Goal: Check status: Check status

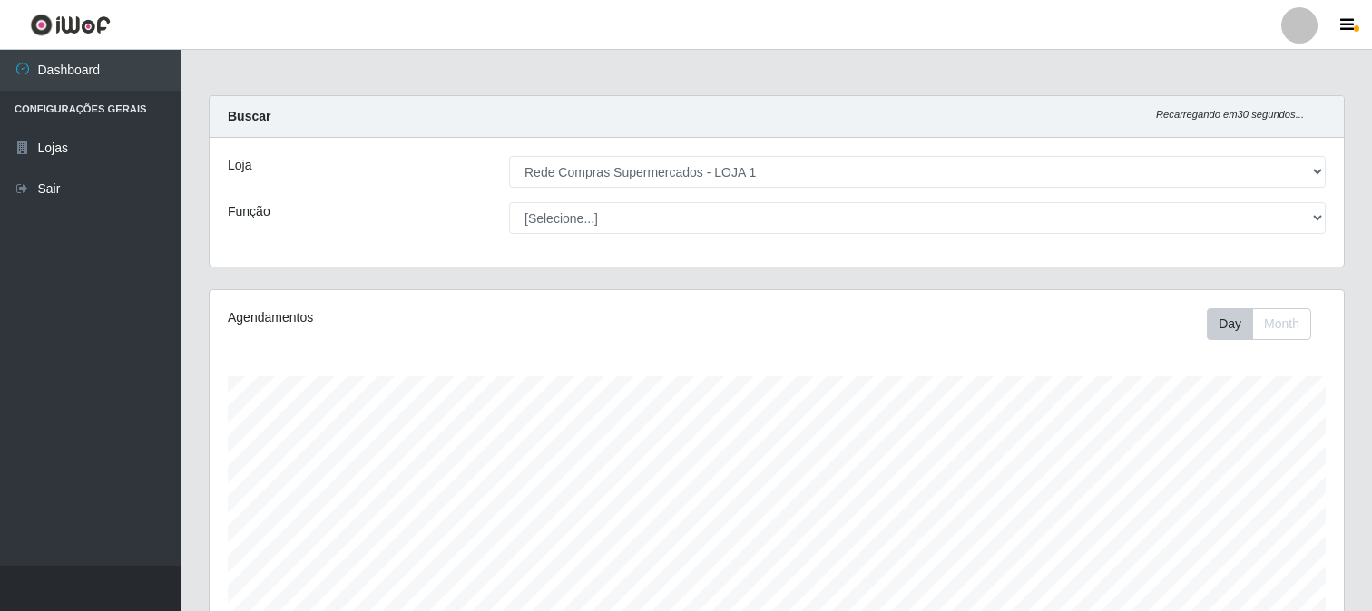
select select "158"
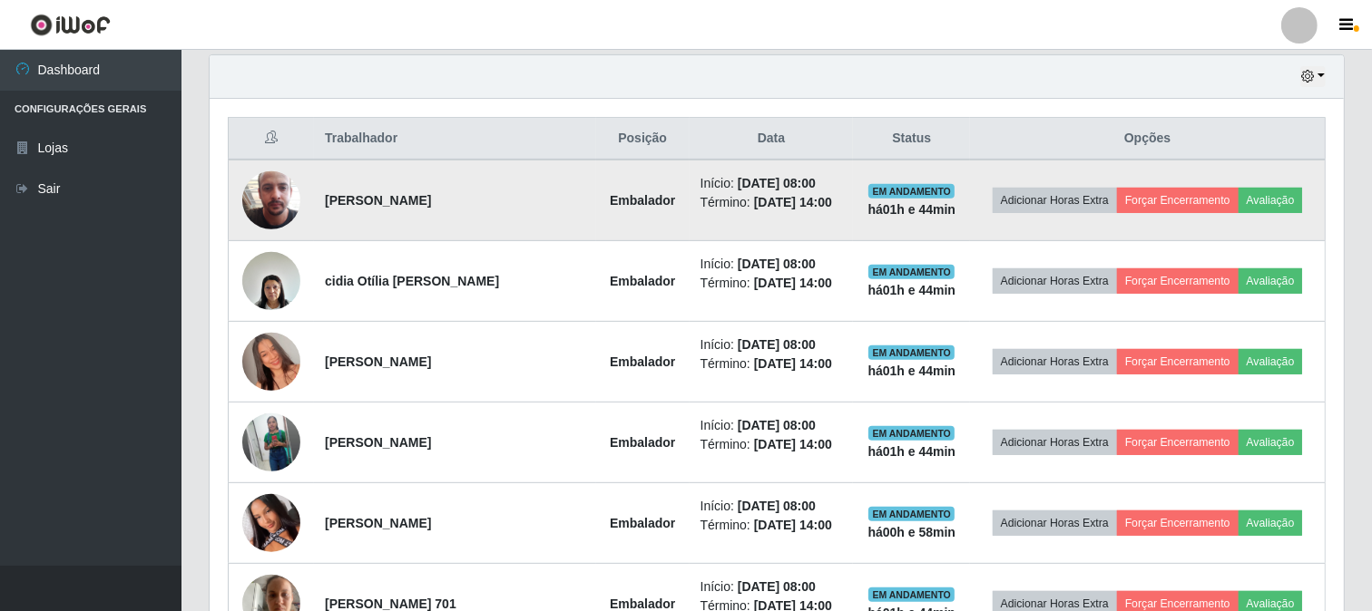
scroll to position [736, 0]
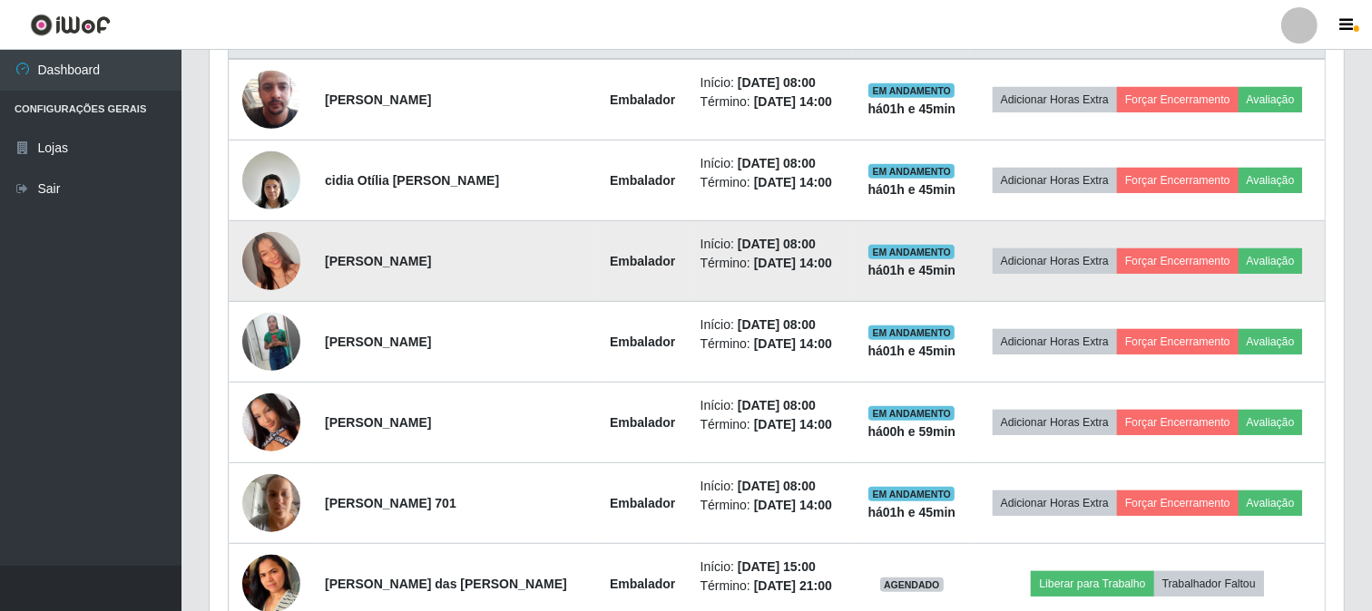
click at [273, 247] on img at bounding box center [271, 261] width 58 height 103
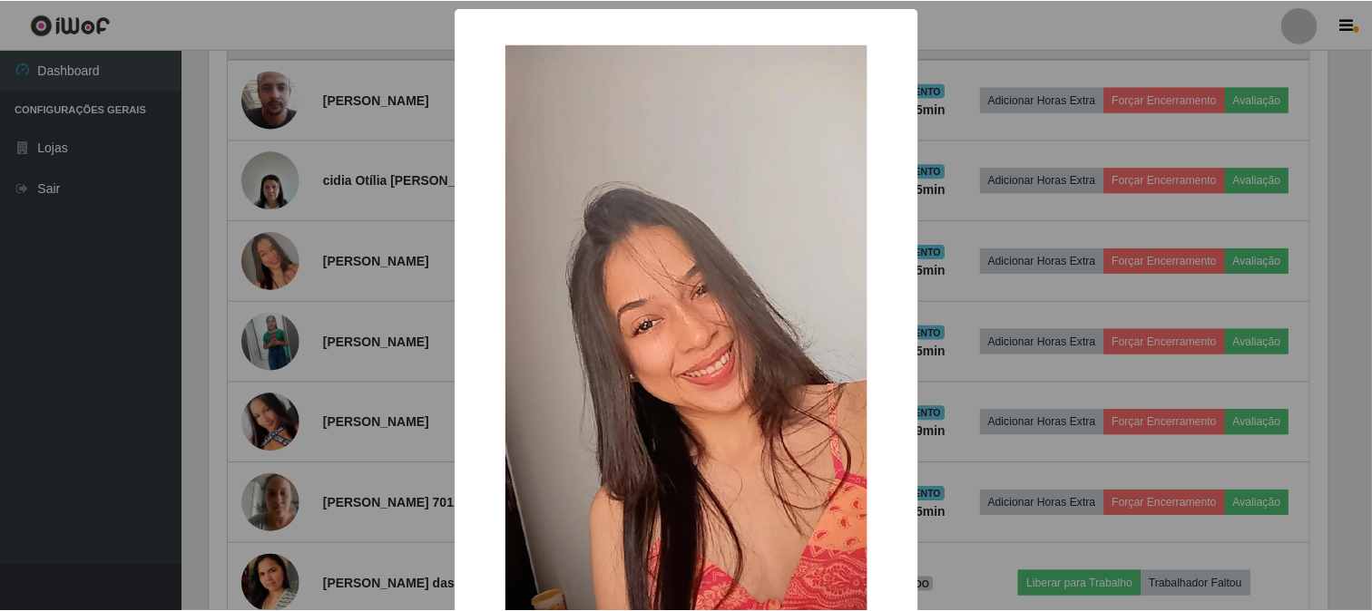
scroll to position [191, 0]
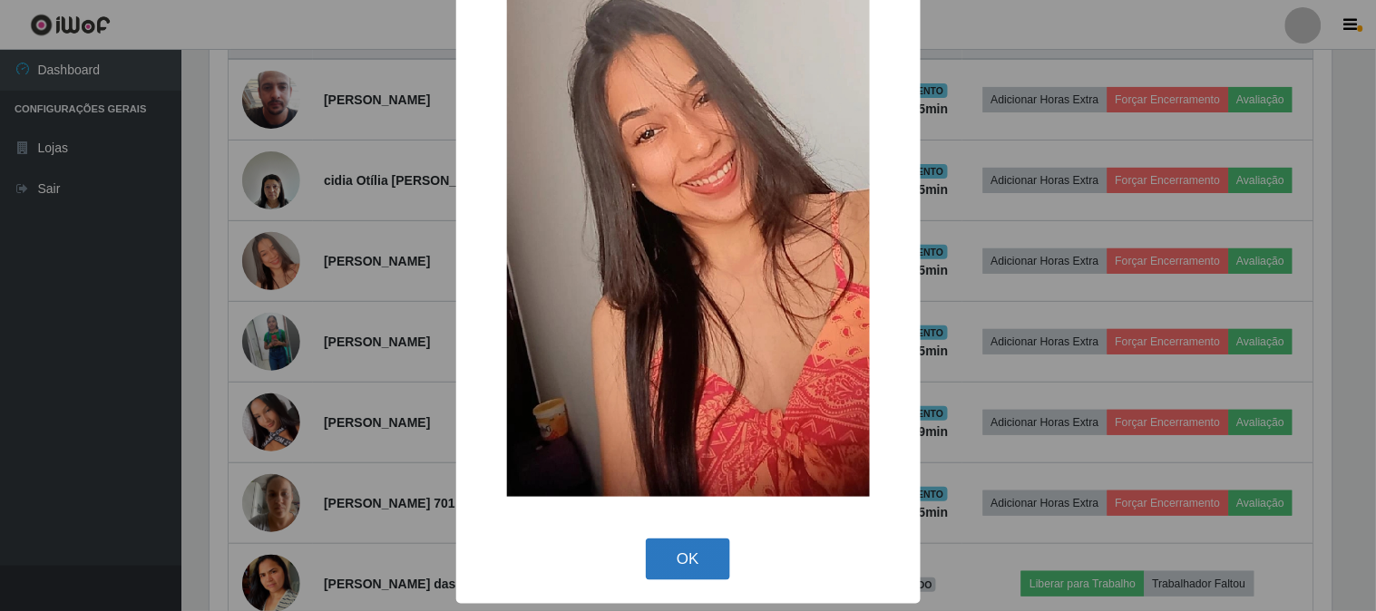
click at [710, 547] on button "OK" at bounding box center [688, 560] width 84 height 43
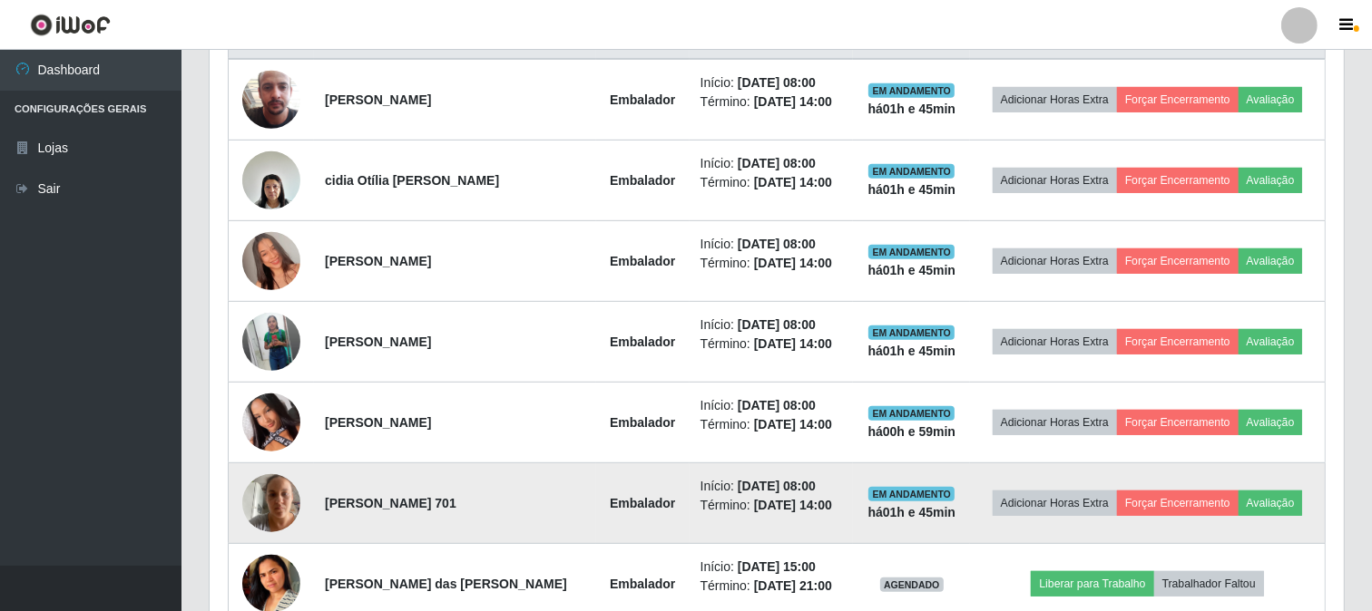
scroll to position [376, 1134]
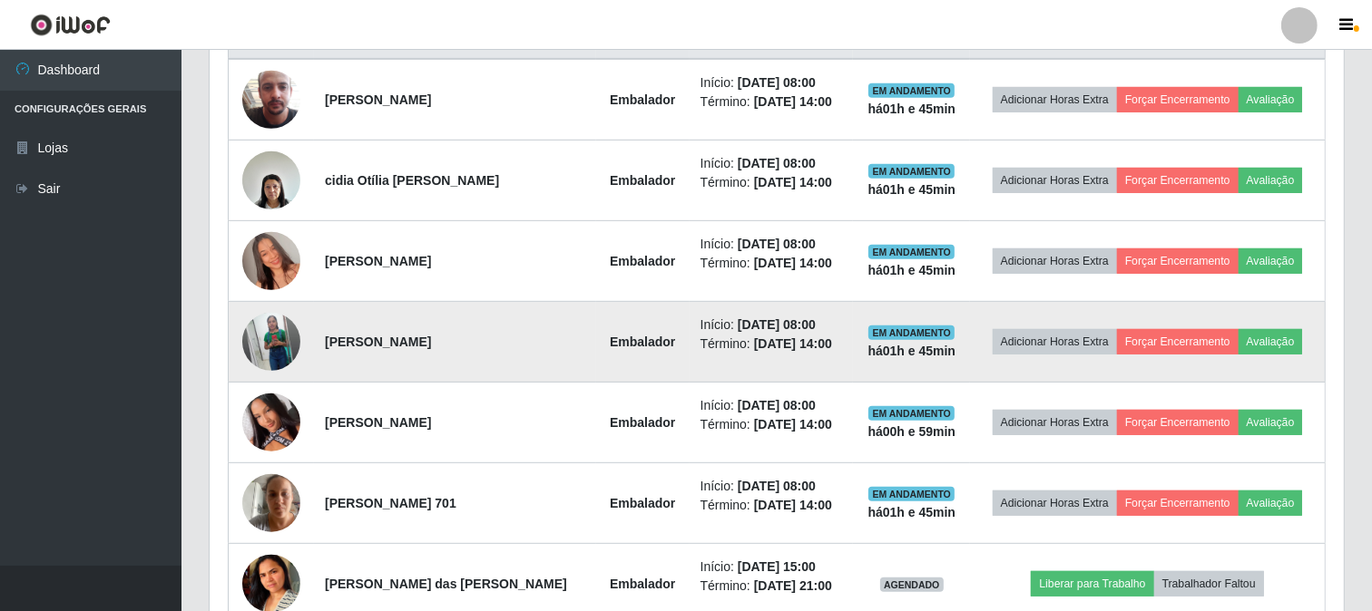
click at [267, 341] on img at bounding box center [271, 342] width 58 height 73
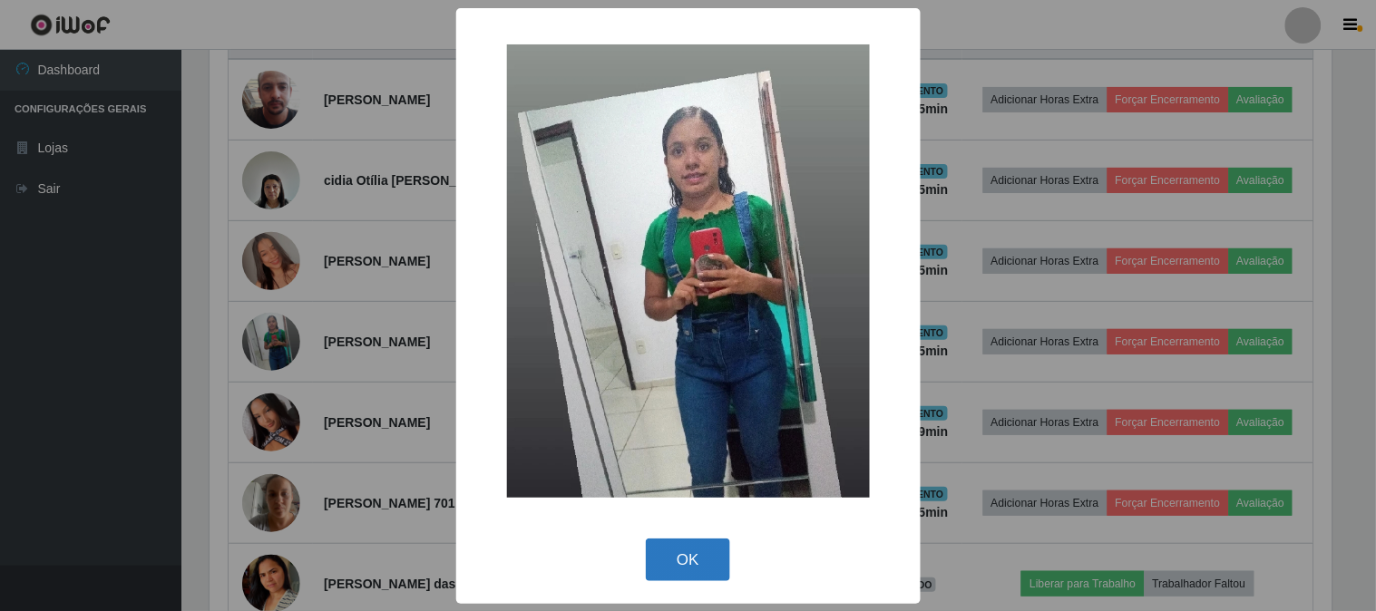
click at [685, 558] on button "OK" at bounding box center [688, 560] width 84 height 43
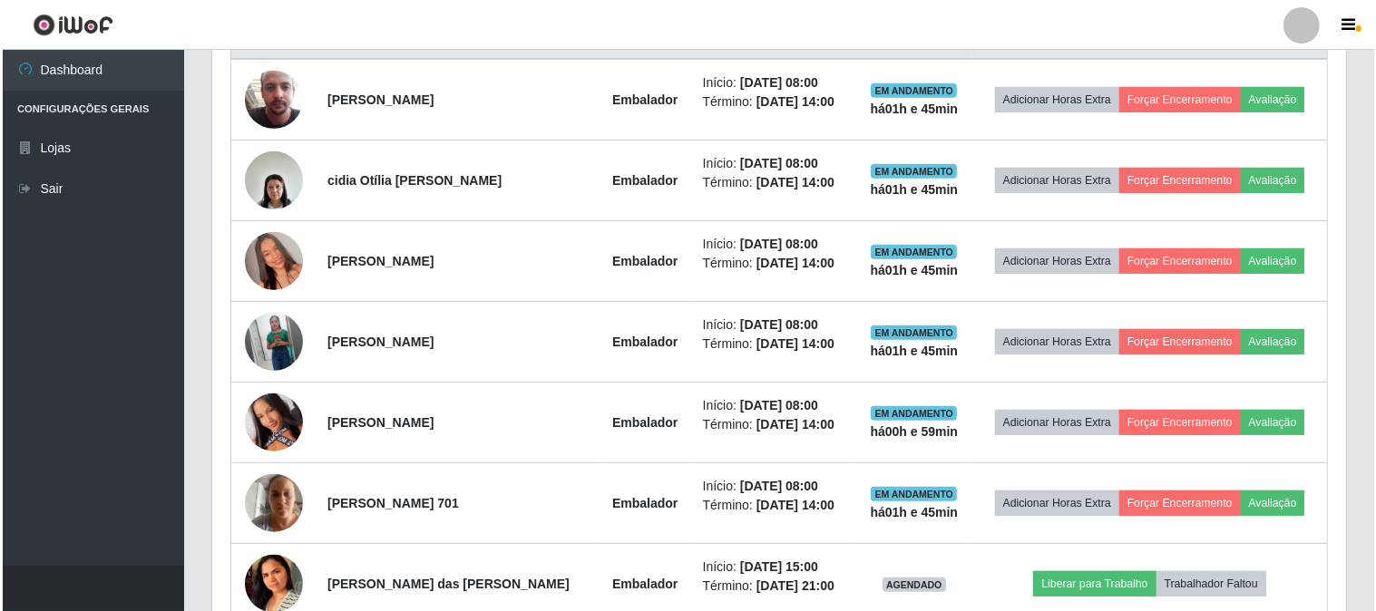
scroll to position [376, 1134]
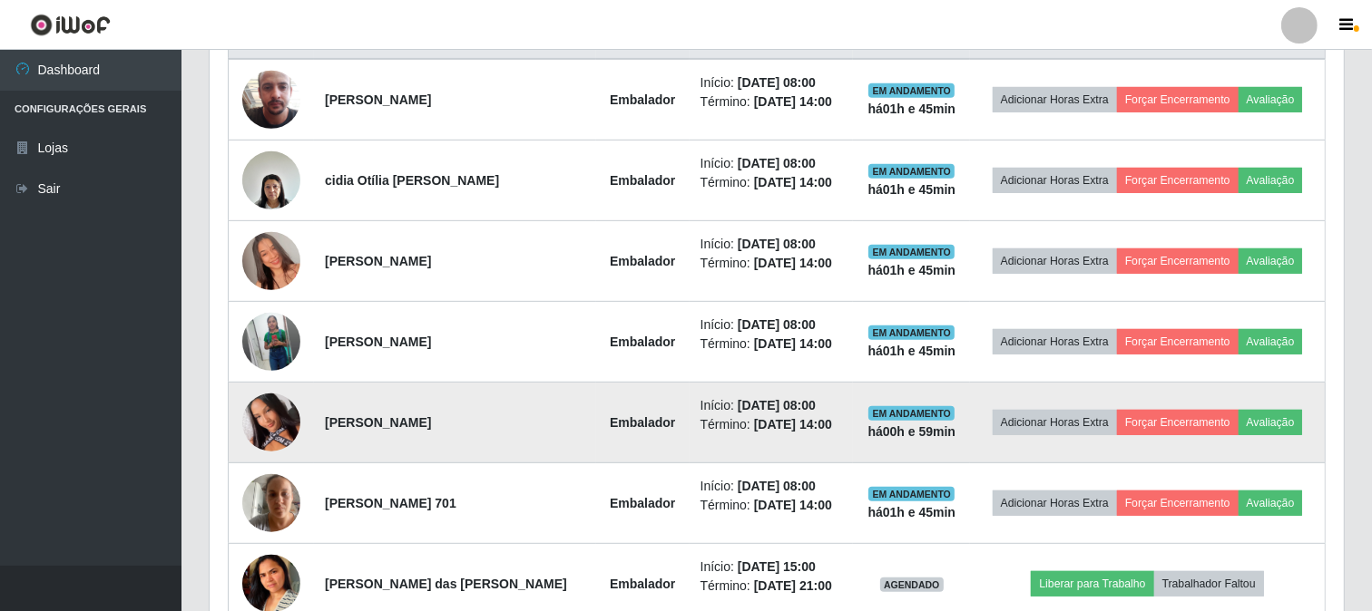
click at [257, 419] on img at bounding box center [271, 422] width 58 height 129
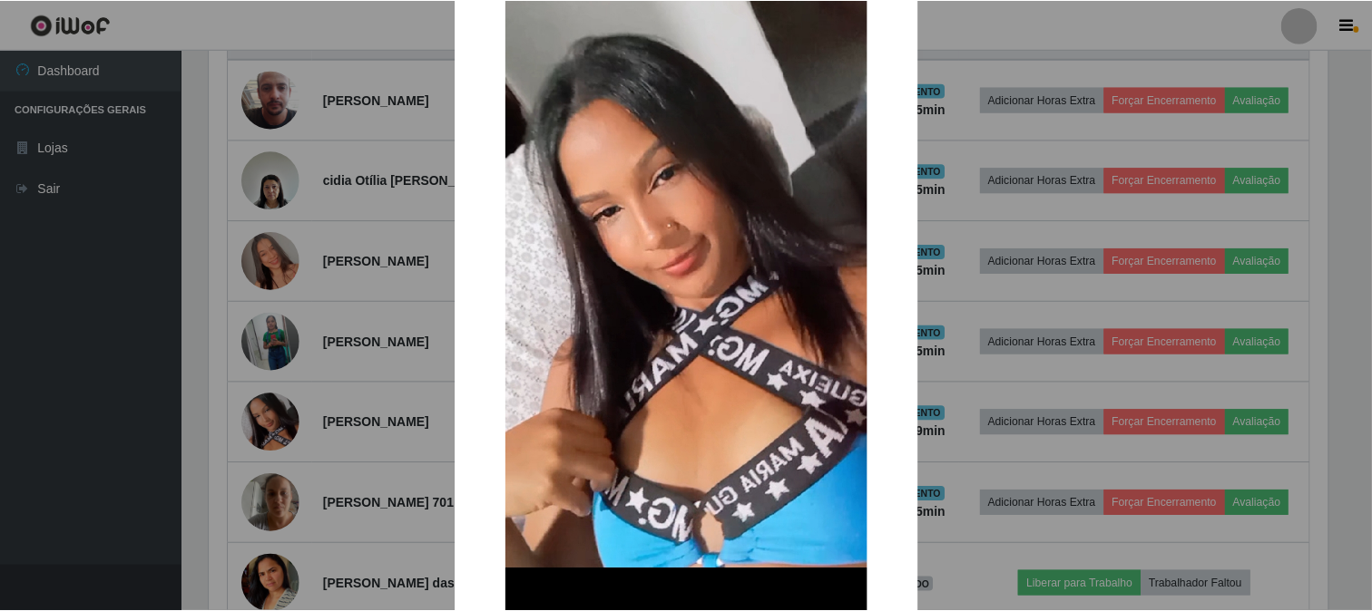
scroll to position [302, 0]
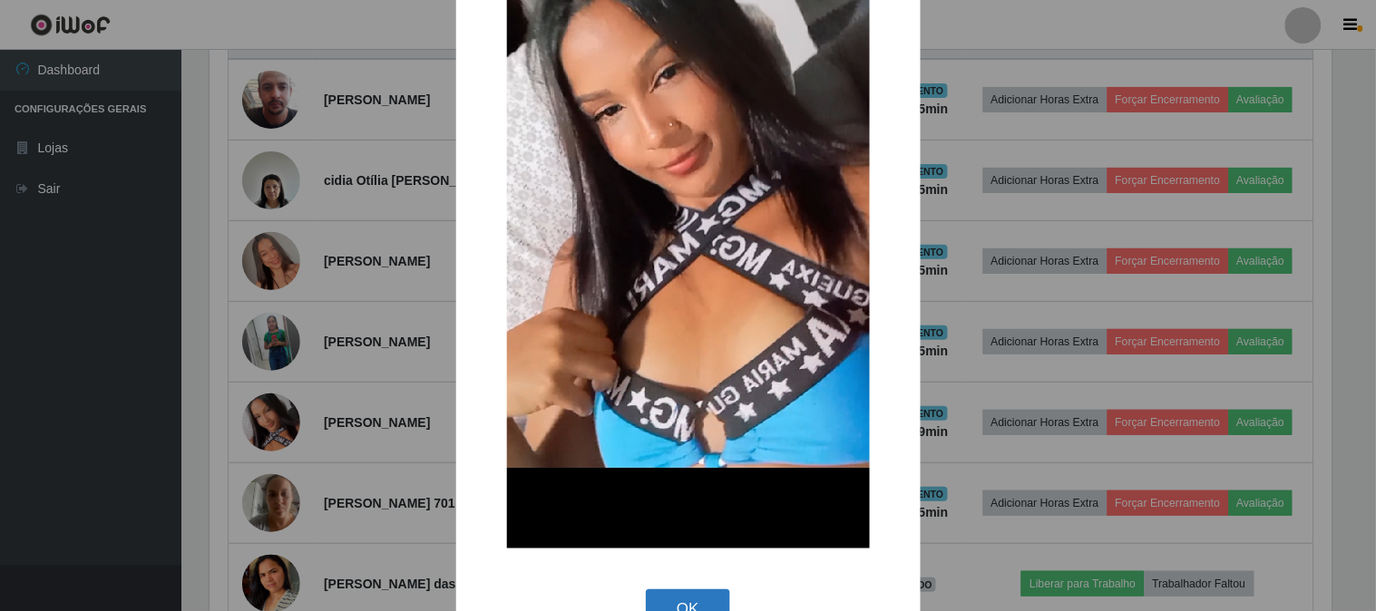
click at [689, 597] on button "OK" at bounding box center [688, 611] width 84 height 43
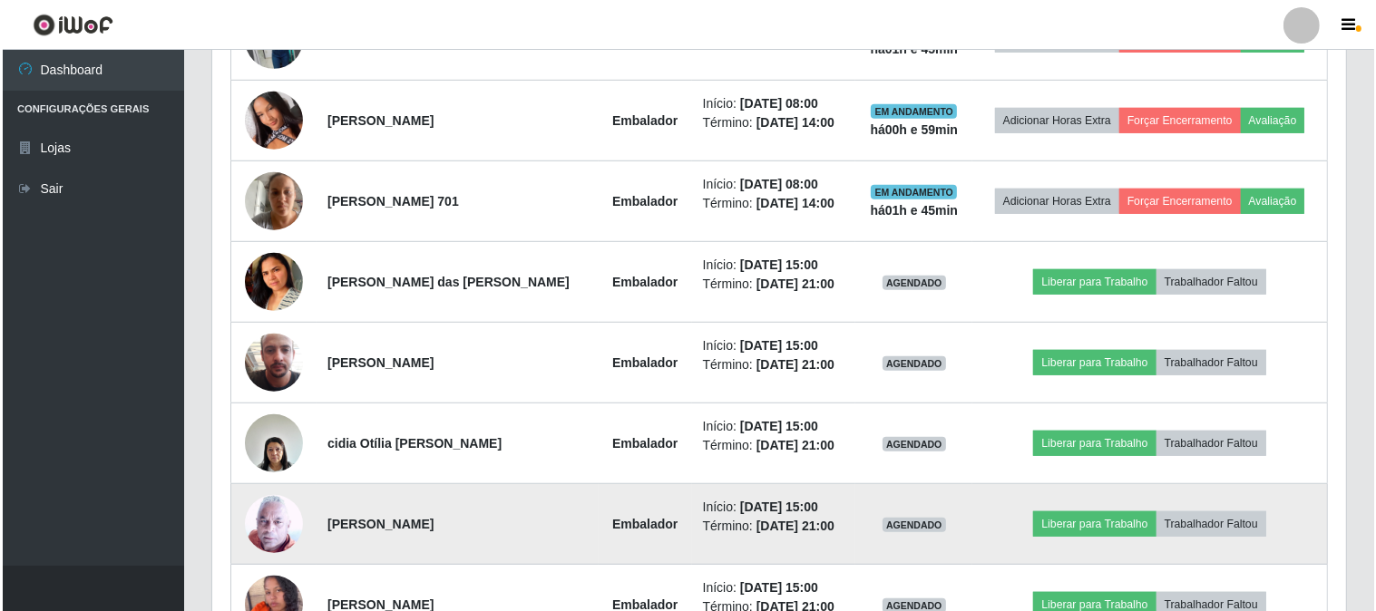
scroll to position [1239, 0]
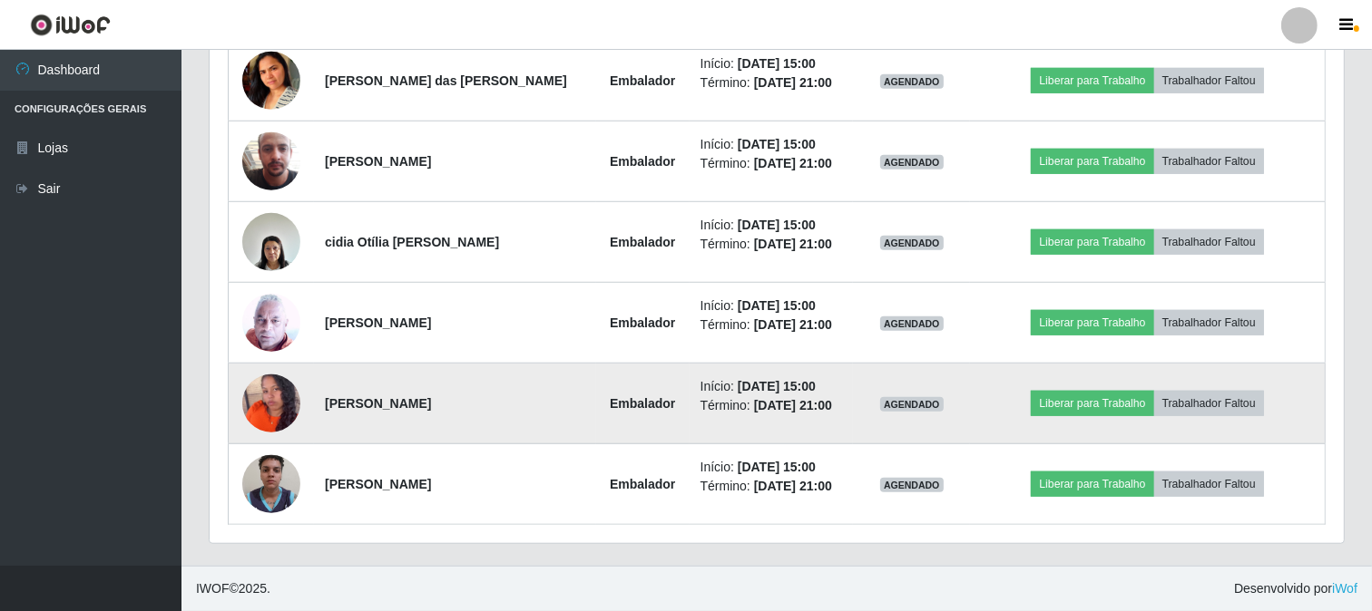
click at [274, 408] on img at bounding box center [271, 403] width 58 height 73
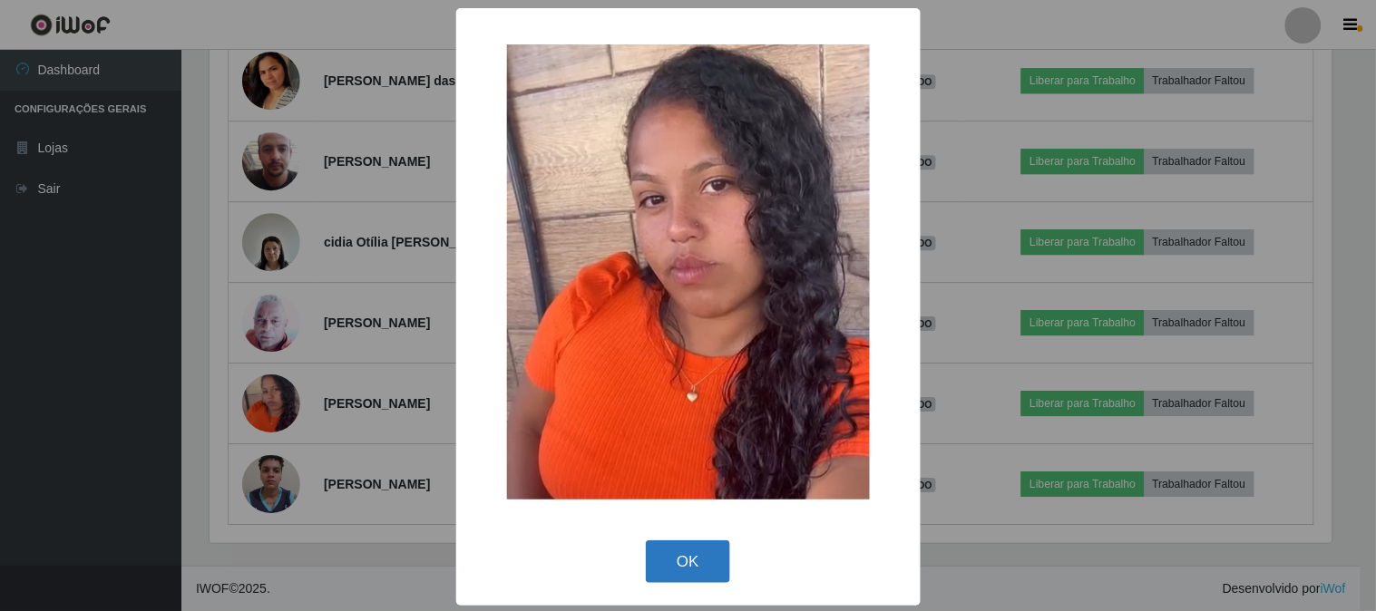
click at [685, 572] on button "OK" at bounding box center [688, 562] width 84 height 43
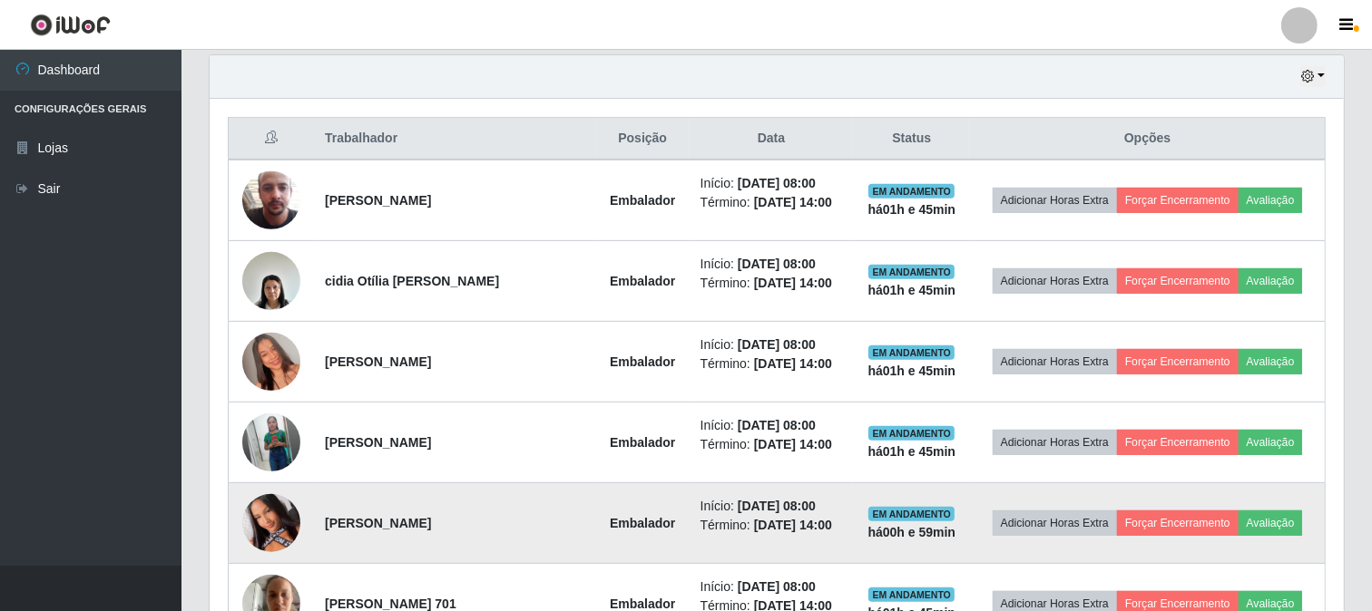
scroll to position [533, 0]
